Goal: Information Seeking & Learning: Learn about a topic

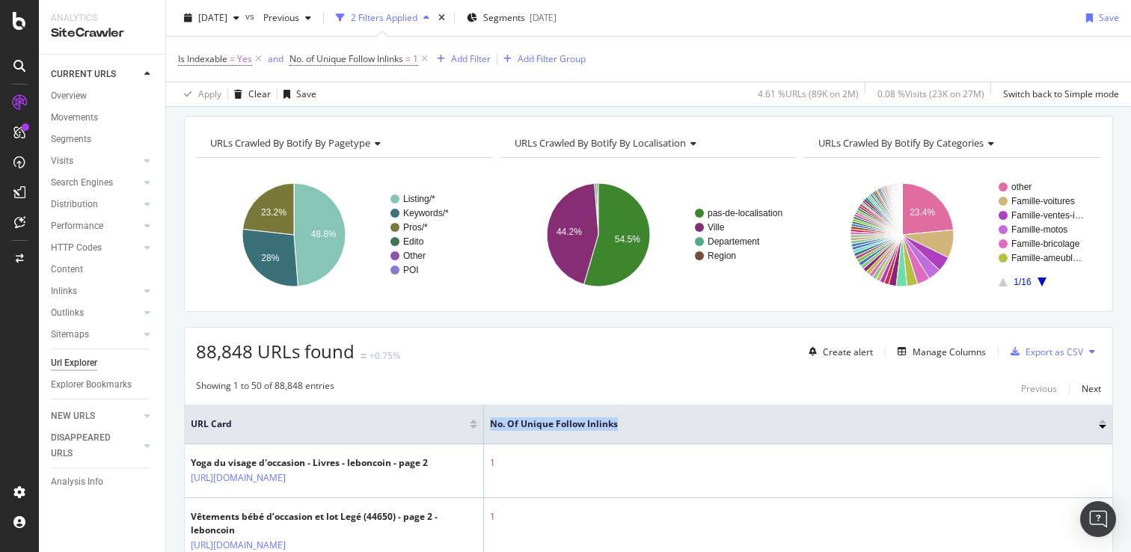
scroll to position [46, 0]
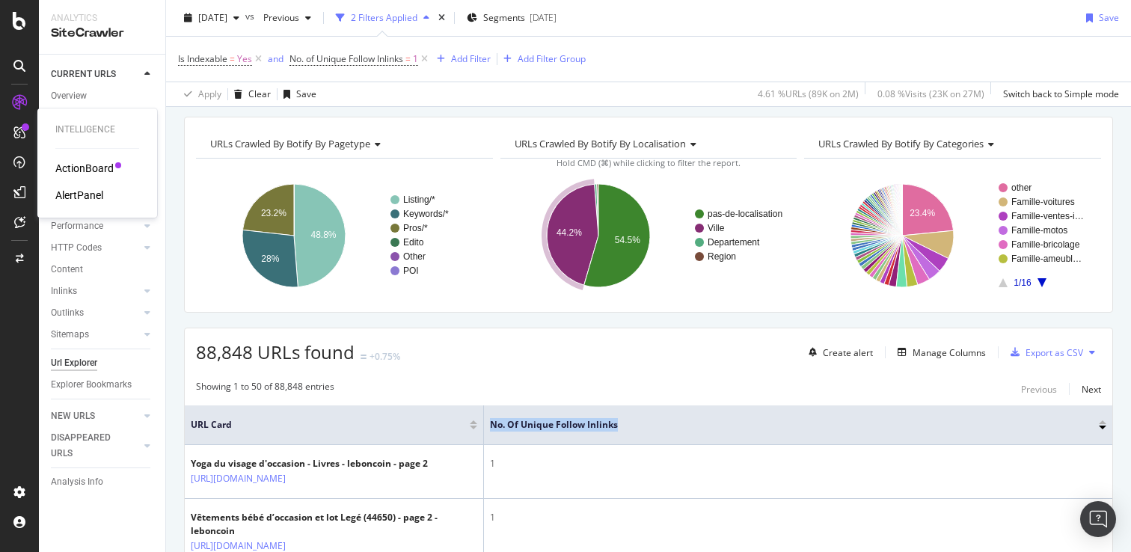
click at [73, 165] on div "ActionBoard" at bounding box center [84, 168] width 58 height 15
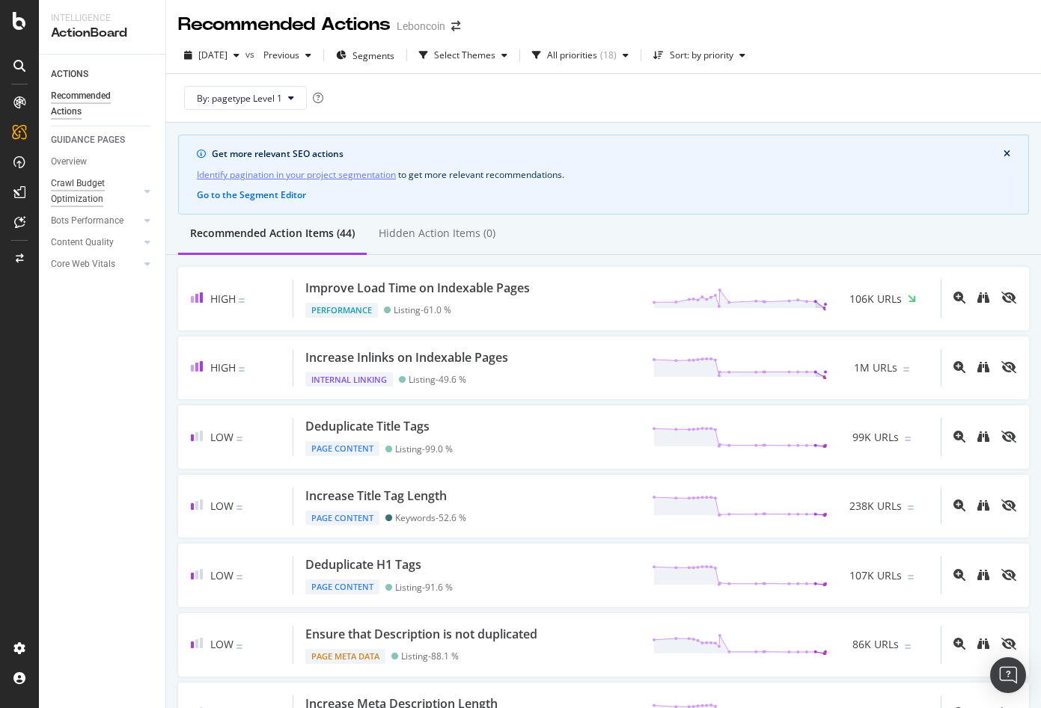
click at [85, 203] on div "Crawl Budget Optimization" at bounding box center [90, 191] width 79 height 31
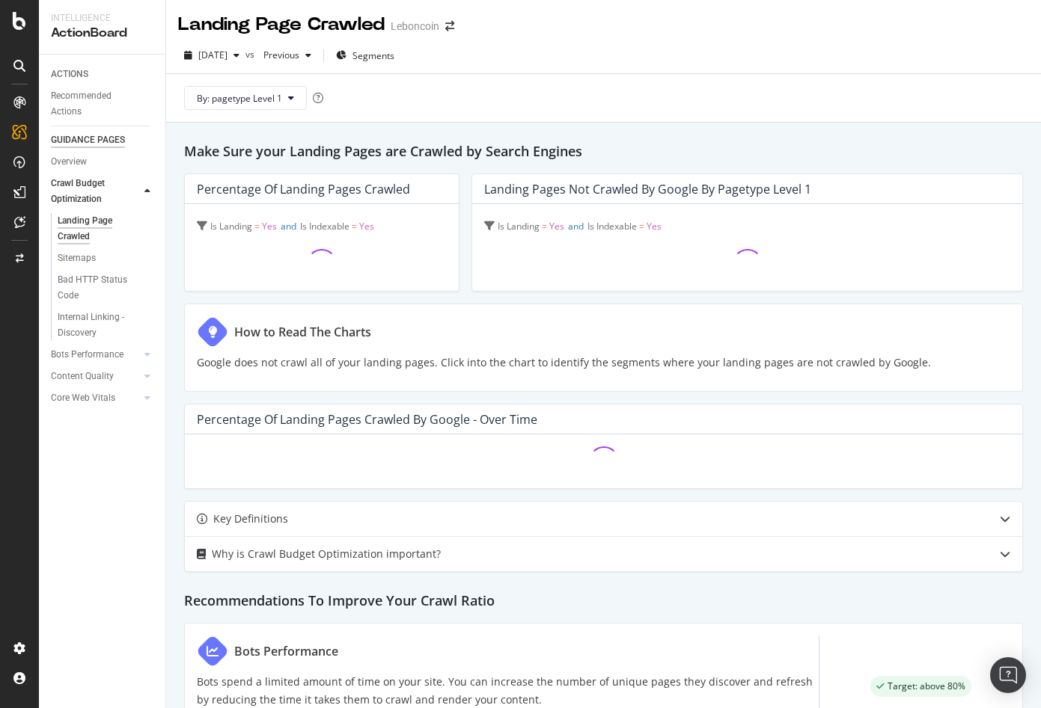
click at [99, 135] on div "GUIDANCE PAGES" at bounding box center [88, 140] width 74 height 16
